Goal: Transaction & Acquisition: Register for event/course

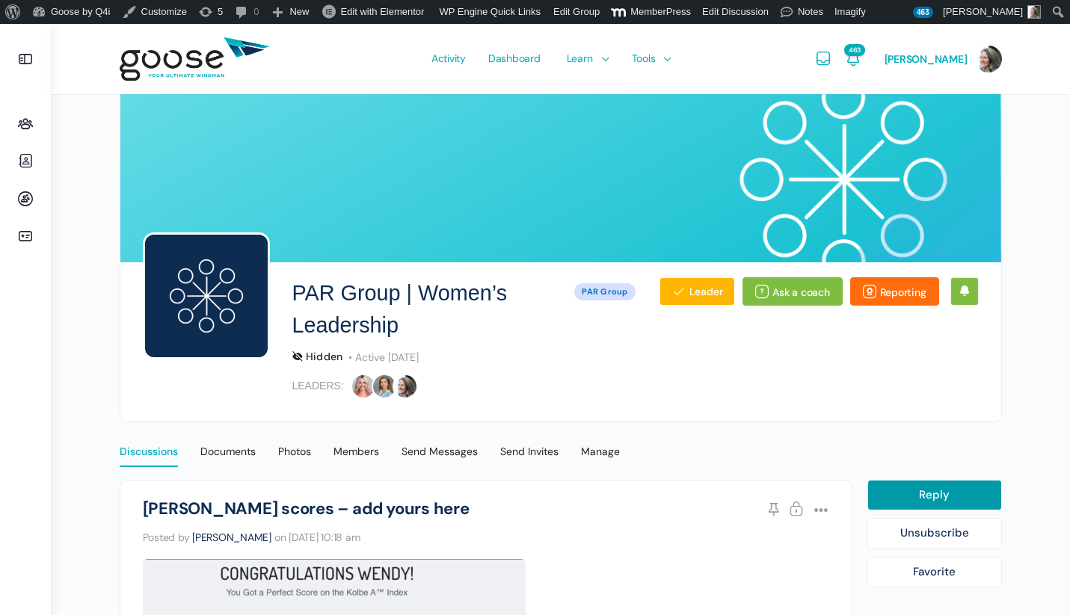
click at [148, 457] on div "Discussions" at bounding box center [149, 456] width 58 height 22
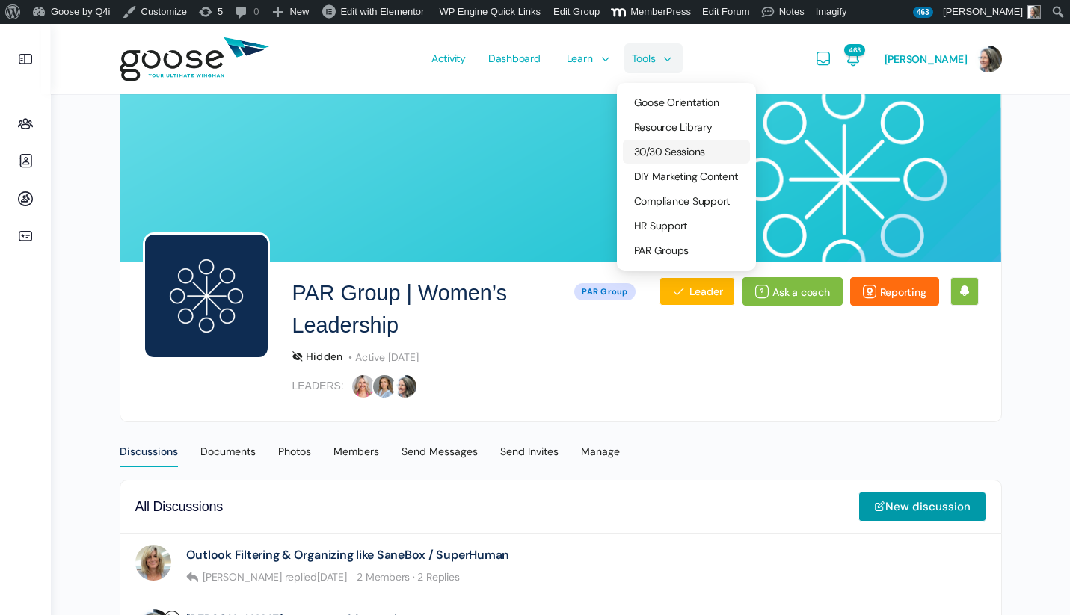
click at [668, 148] on span "30/30 Sessions" at bounding box center [670, 151] width 72 height 13
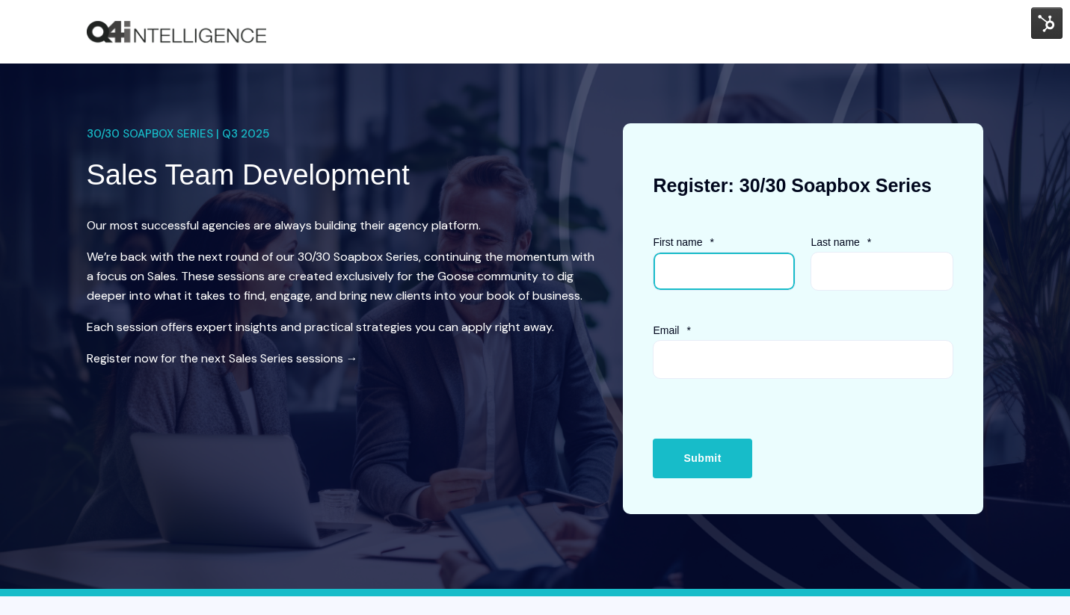
click at [705, 267] on input "First name *" at bounding box center [724, 271] width 143 height 39
type input "Wendy"
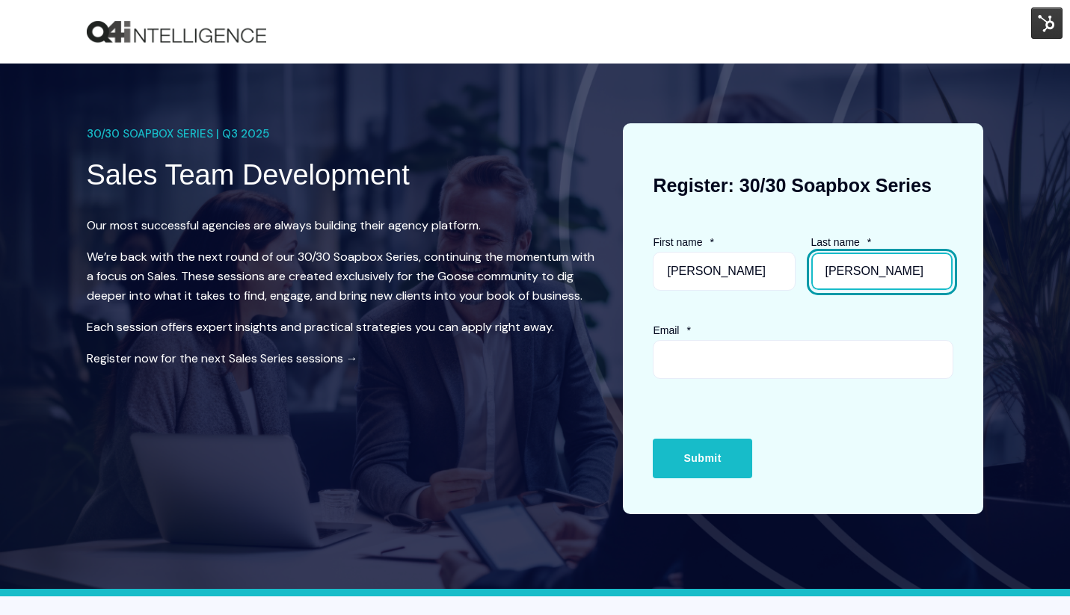
type input "Keneipp"
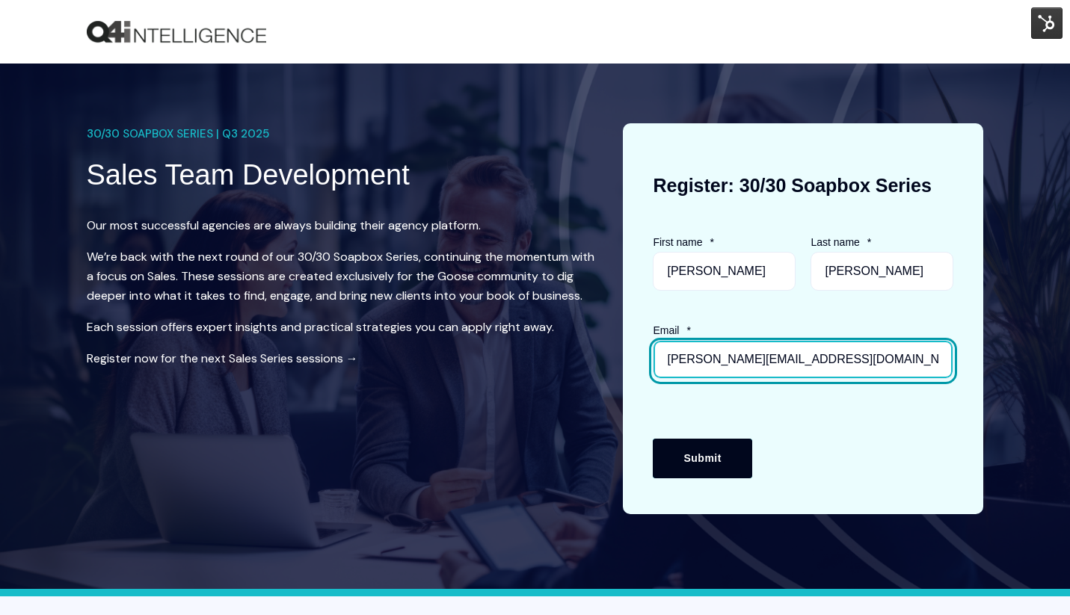
type input "wendy@q4intel.com"
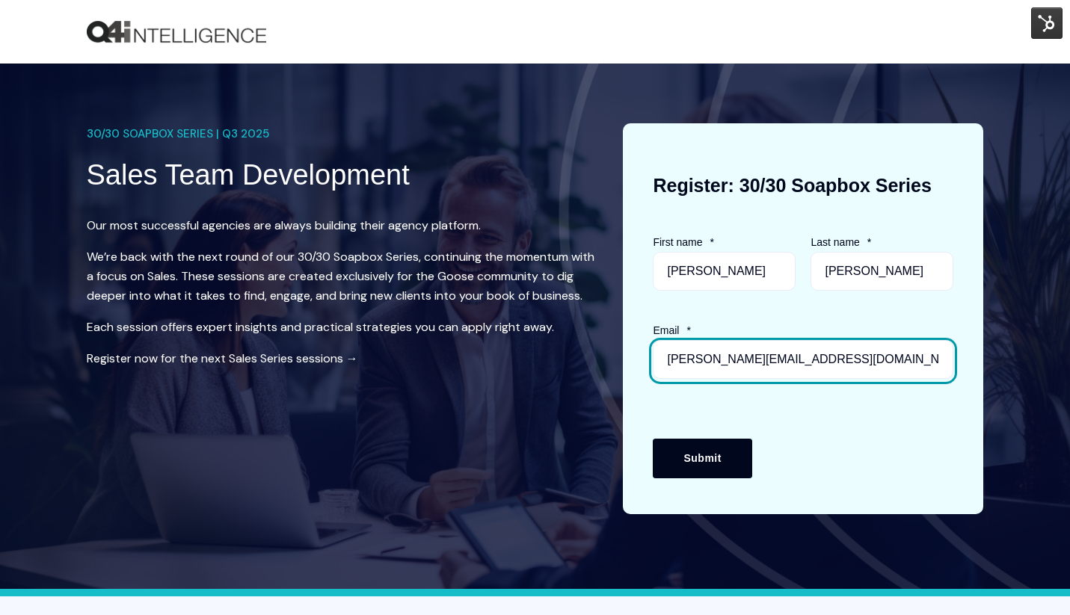
click at [707, 469] on input "Submit" at bounding box center [702, 458] width 99 height 39
